Goal: Check status: Check status

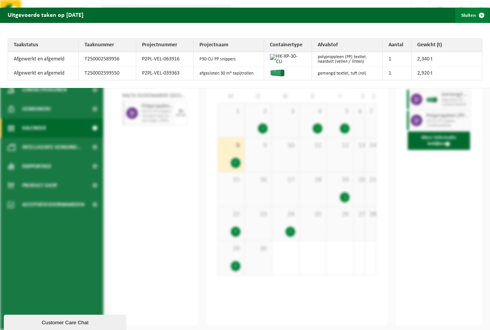
click at [474, 12] on span "button" at bounding box center [481, 15] width 15 height 15
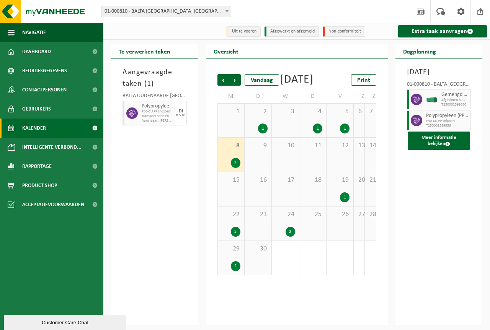
click at [342, 202] on div "1" at bounding box center [345, 198] width 10 height 10
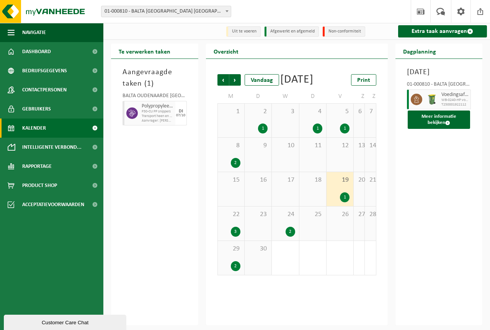
click at [344, 198] on div "19 1" at bounding box center [340, 189] width 27 height 34
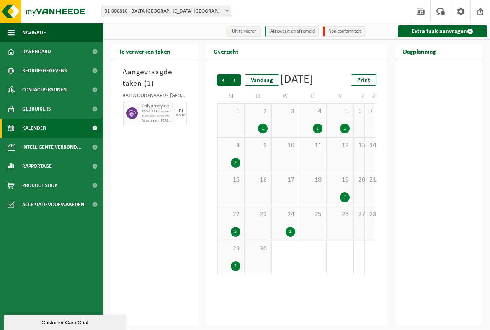
click at [298, 230] on div "24 2" at bounding box center [285, 224] width 27 height 34
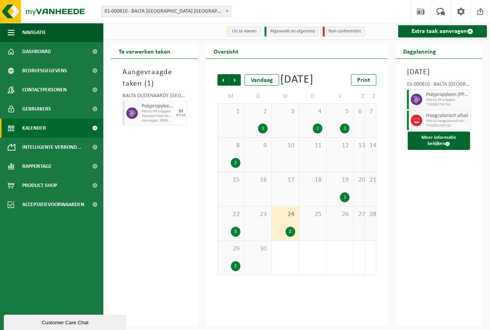
click at [353, 191] on div "19 1" at bounding box center [340, 189] width 27 height 34
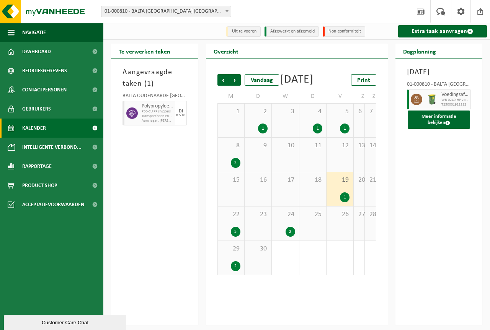
click at [289, 237] on div "24 2" at bounding box center [285, 224] width 27 height 34
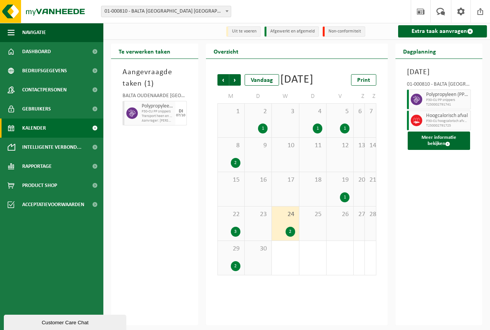
click at [238, 237] on div "3" at bounding box center [231, 232] width 19 height 10
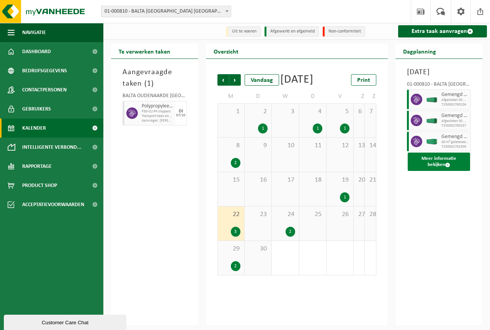
click at [432, 171] on button "Meer informatie bekijken" at bounding box center [439, 162] width 63 height 18
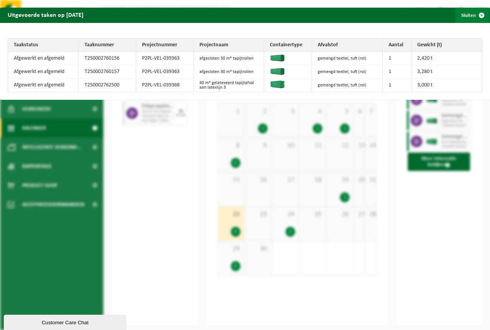
click at [474, 18] on span "button" at bounding box center [481, 15] width 15 height 15
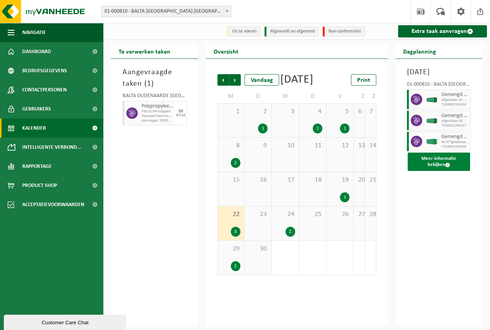
click at [443, 171] on button "Meer informatie bekijken" at bounding box center [439, 162] width 63 height 18
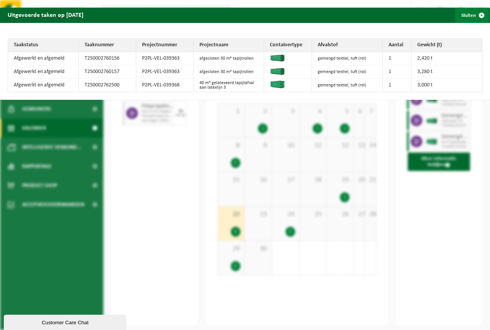
click at [480, 10] on span "button" at bounding box center [481, 15] width 15 height 15
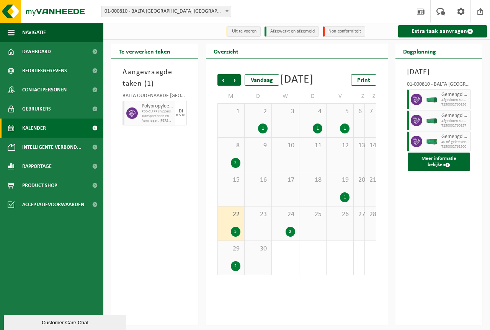
click at [278, 231] on div "24 2" at bounding box center [285, 224] width 27 height 34
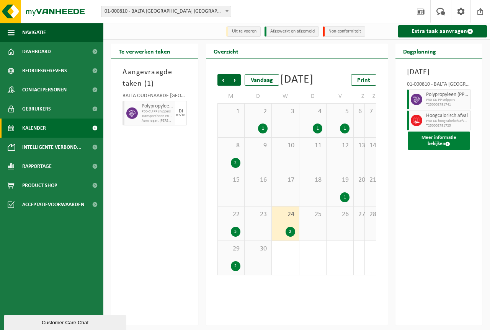
click at [417, 150] on button "Meer informatie bekijken" at bounding box center [439, 141] width 63 height 18
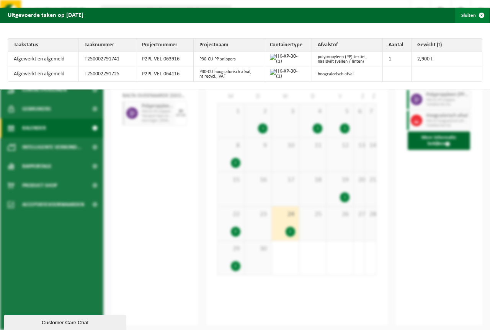
click at [474, 14] on span "button" at bounding box center [481, 15] width 15 height 15
